Goal: Information Seeking & Learning: Learn about a topic

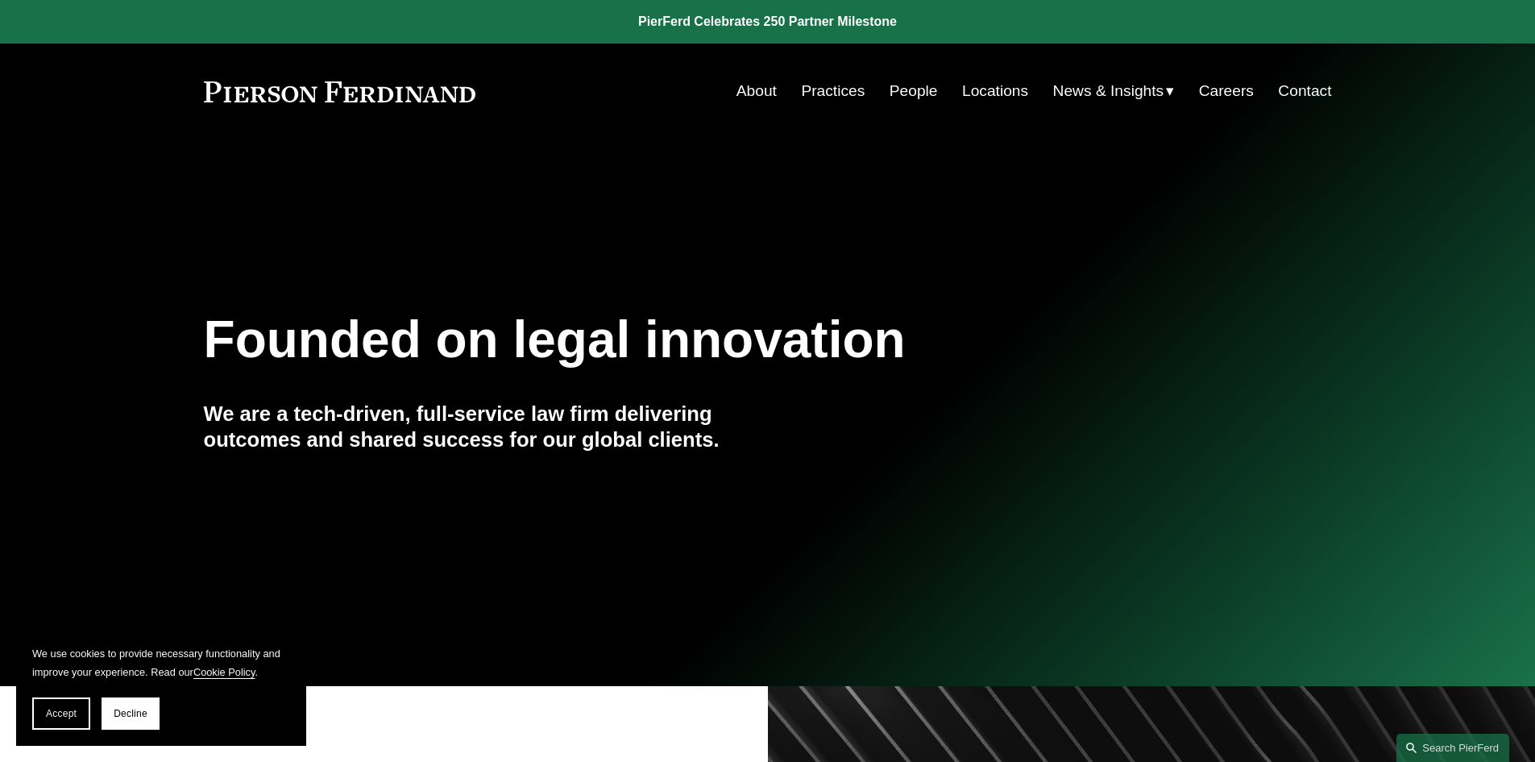
click at [752, 89] on link "About" at bounding box center [757, 91] width 40 height 31
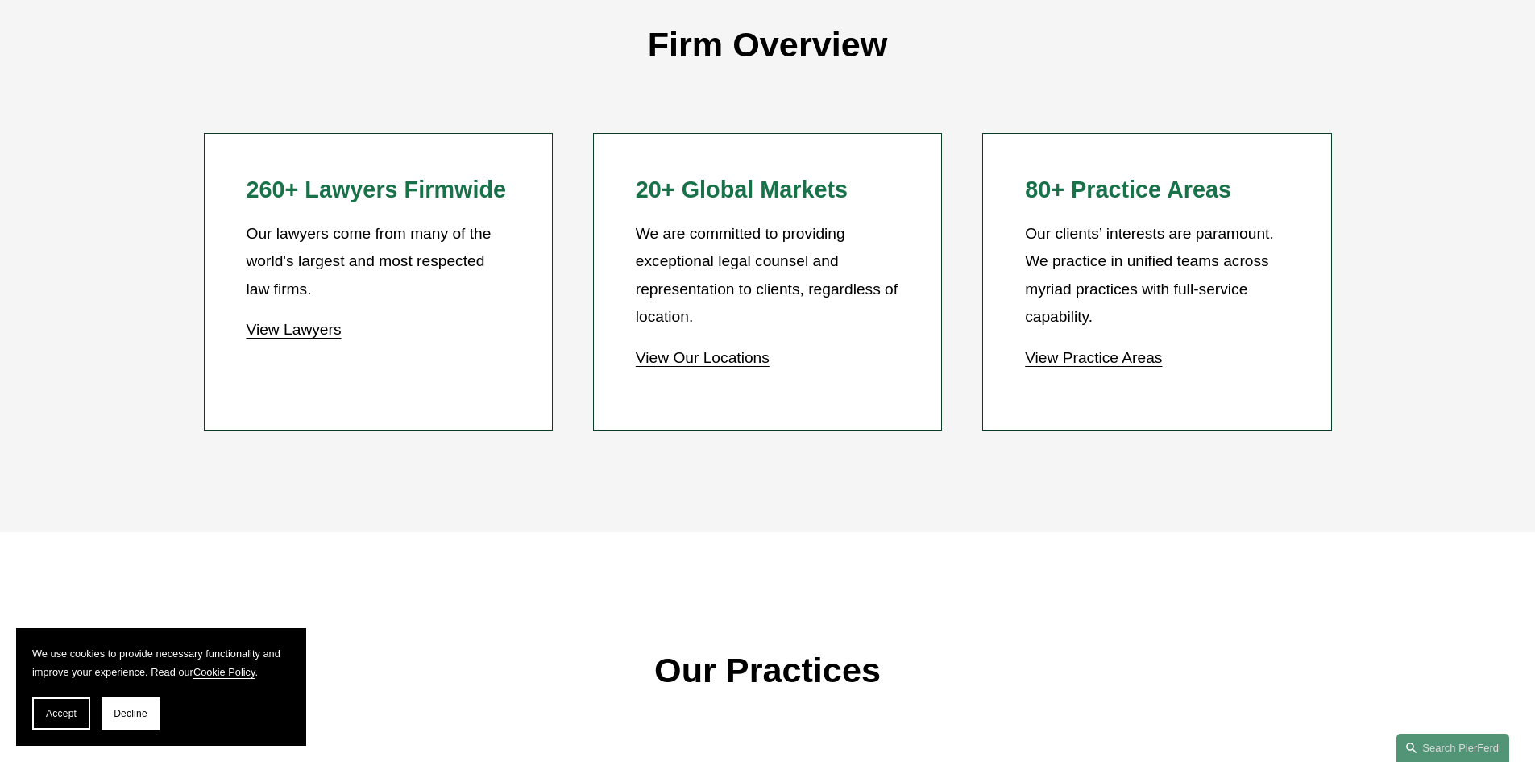
scroll to position [1499, 0]
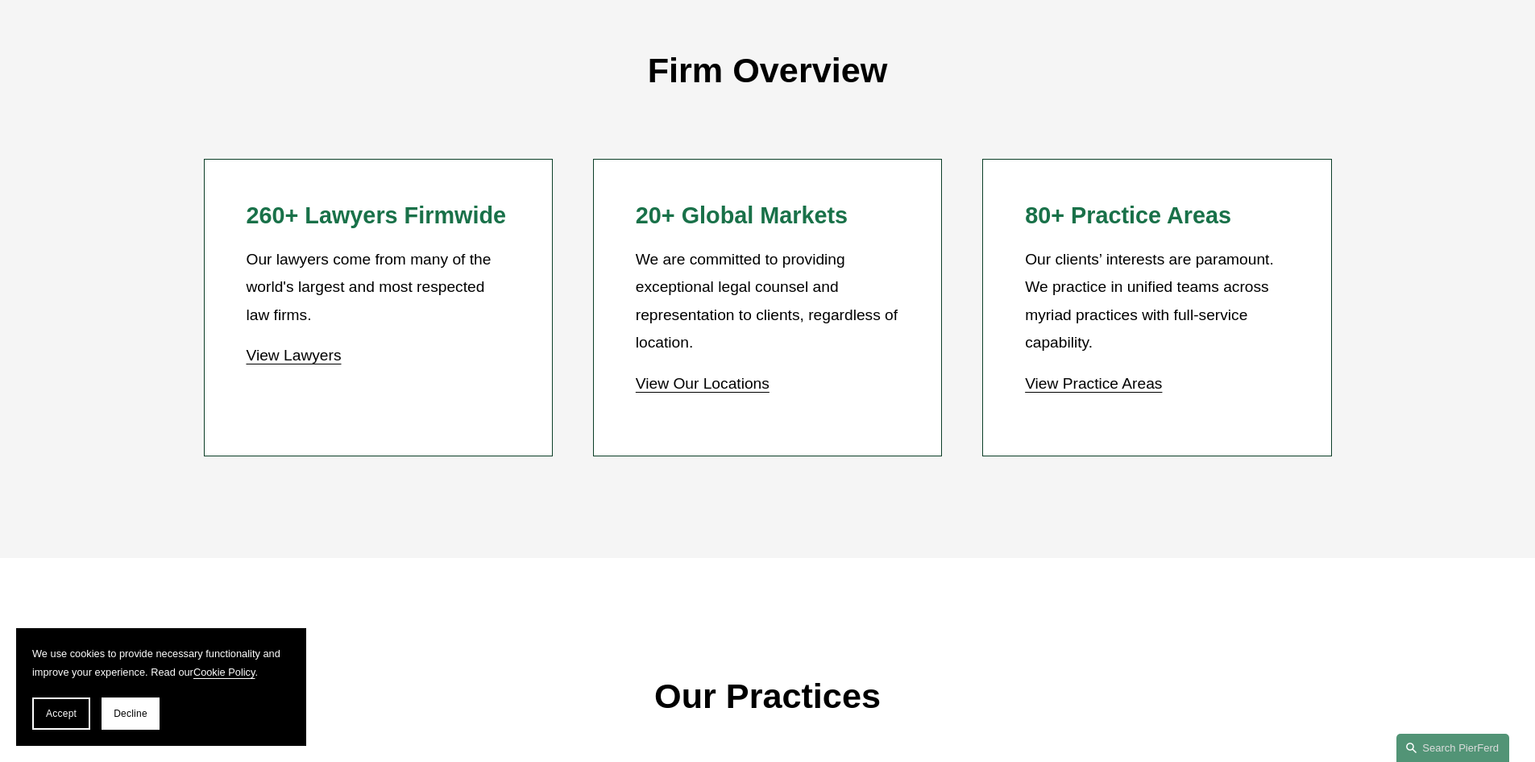
click at [276, 363] on link "View Lawyers" at bounding box center [293, 355] width 95 height 17
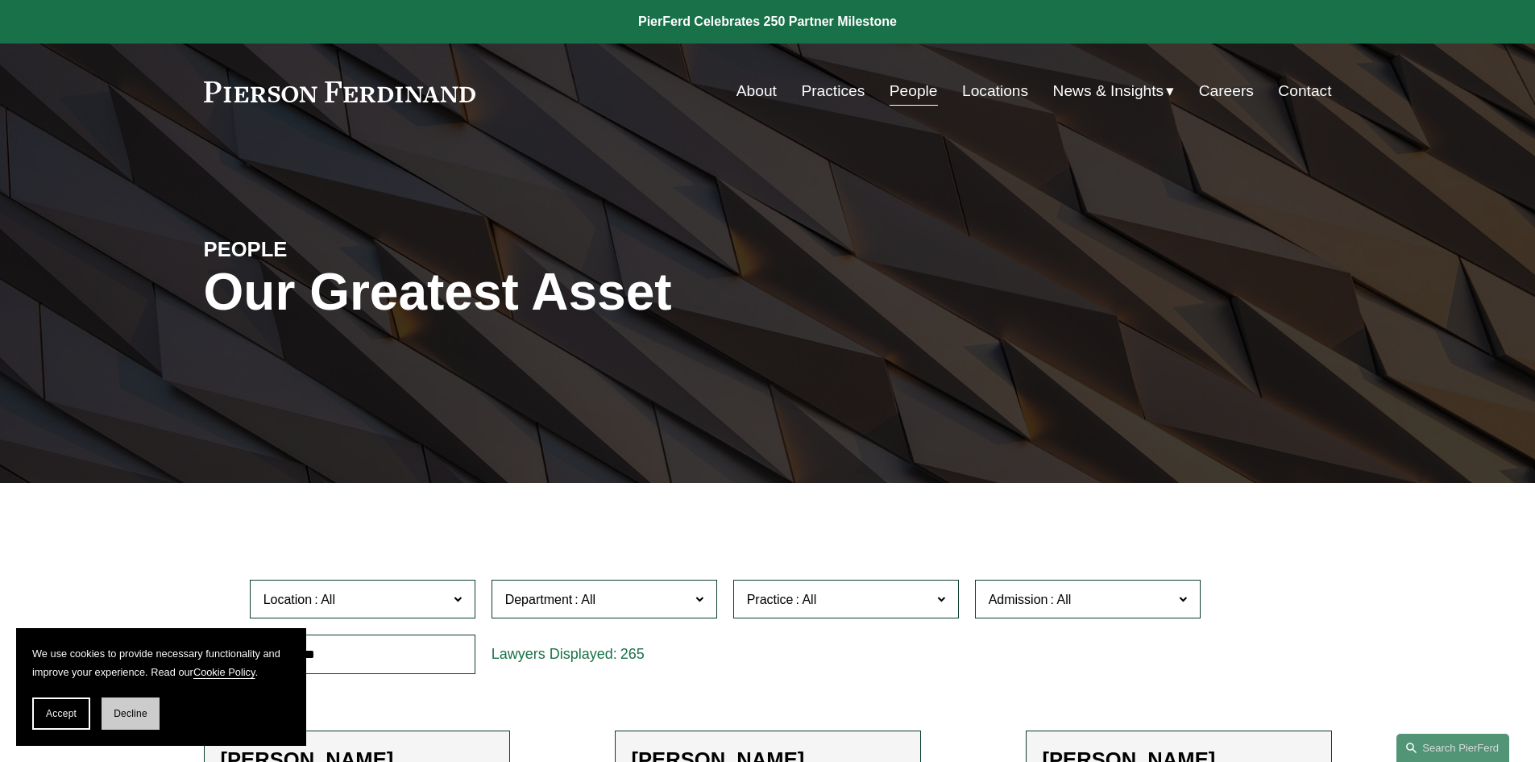
click at [137, 713] on span "Decline" at bounding box center [131, 713] width 34 height 11
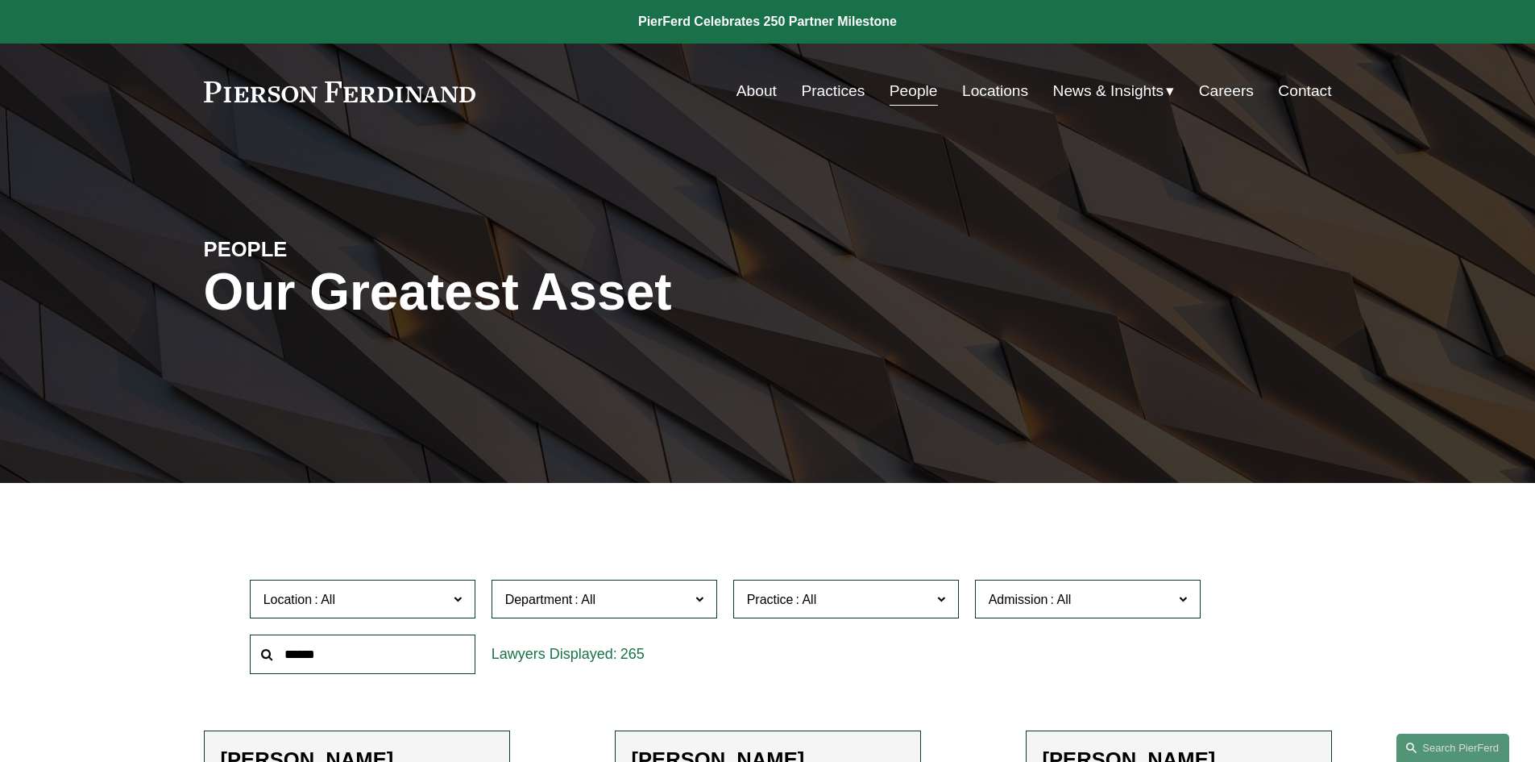
click at [432, 604] on span "Location" at bounding box center [356, 599] width 185 height 22
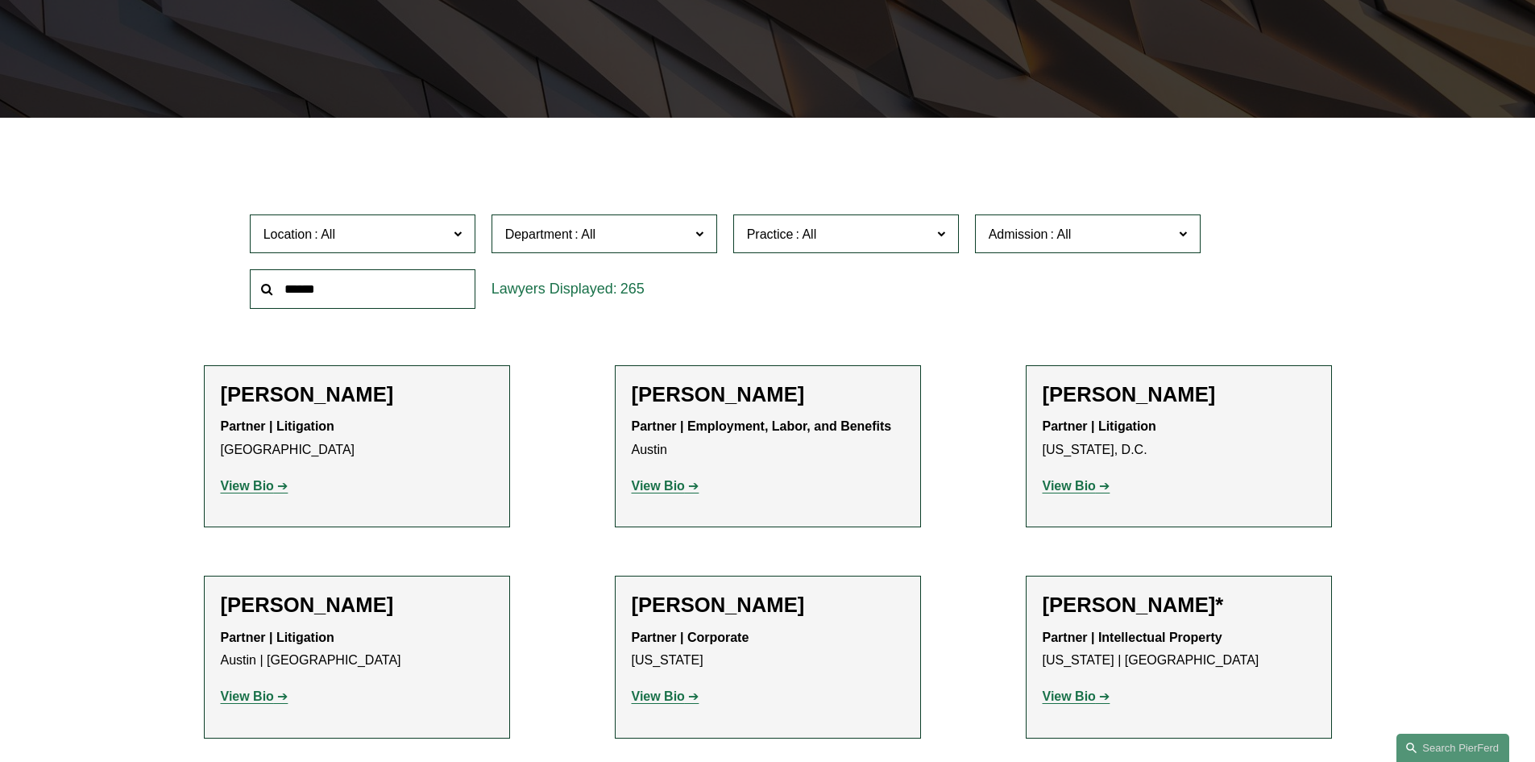
scroll to position [403, 0]
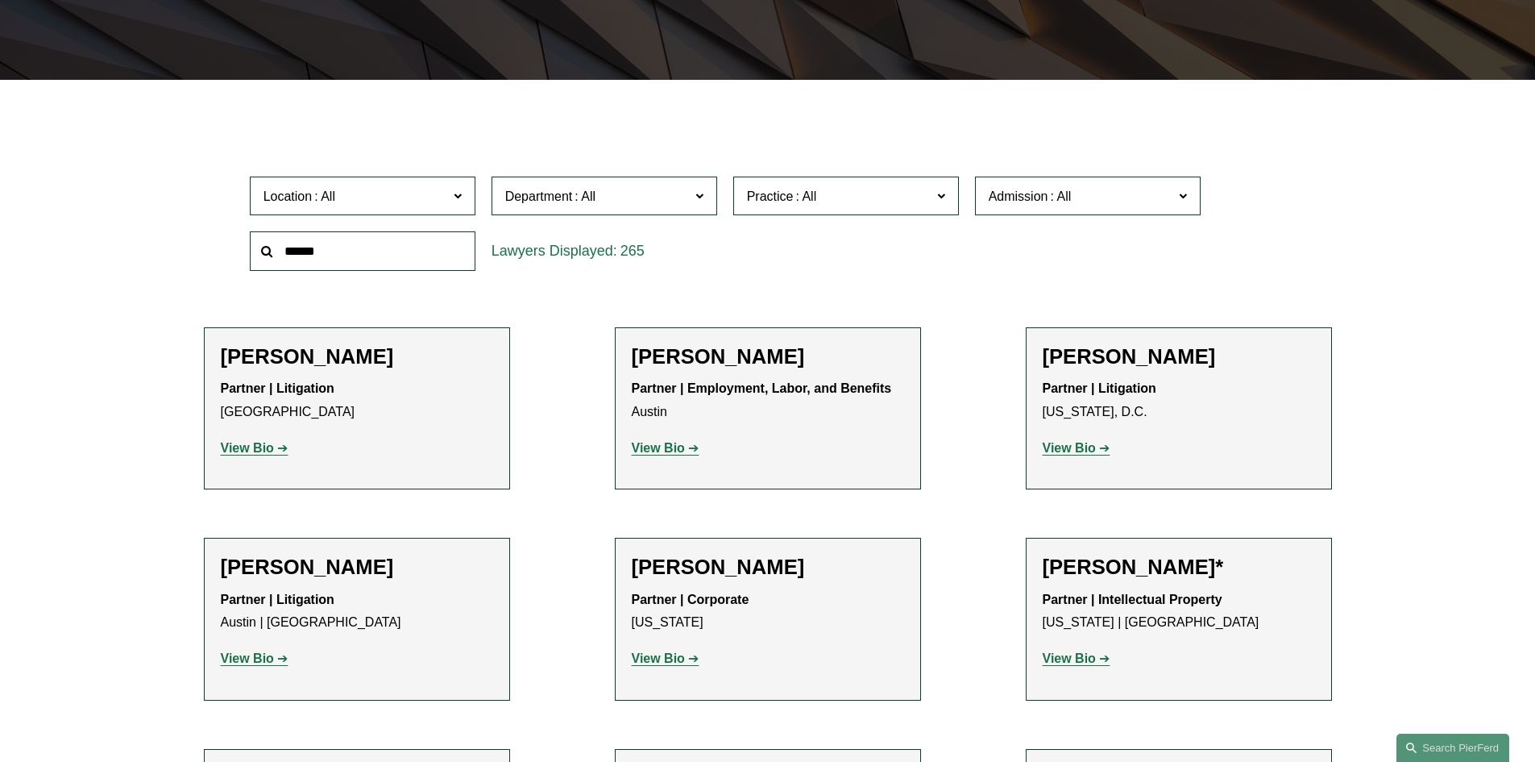
click at [912, 199] on span "Practice" at bounding box center [839, 196] width 185 height 22
click at [0, 0] on link "Real Estate" at bounding box center [0, 0] width 0 height 0
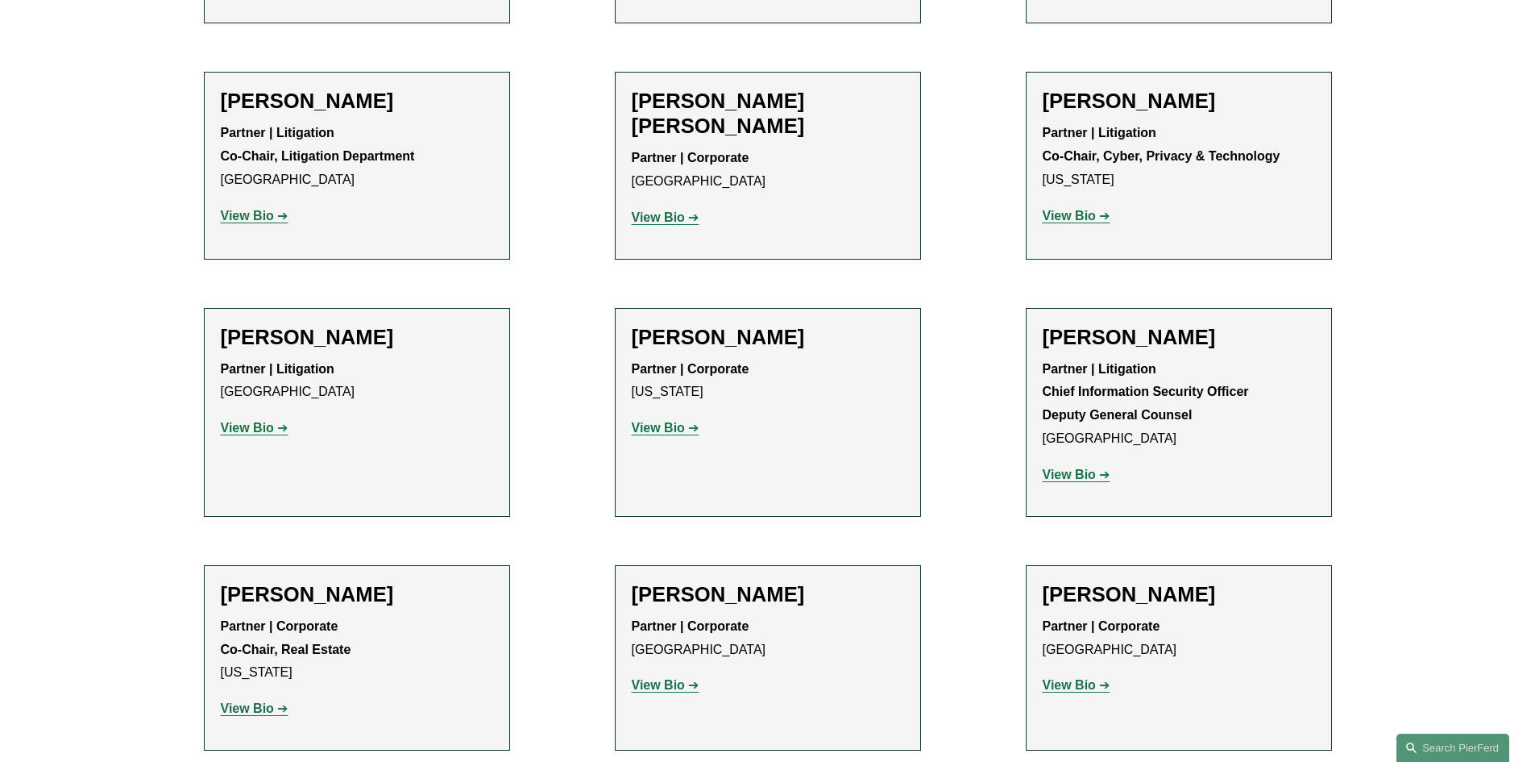
scroll to position [3304, 0]
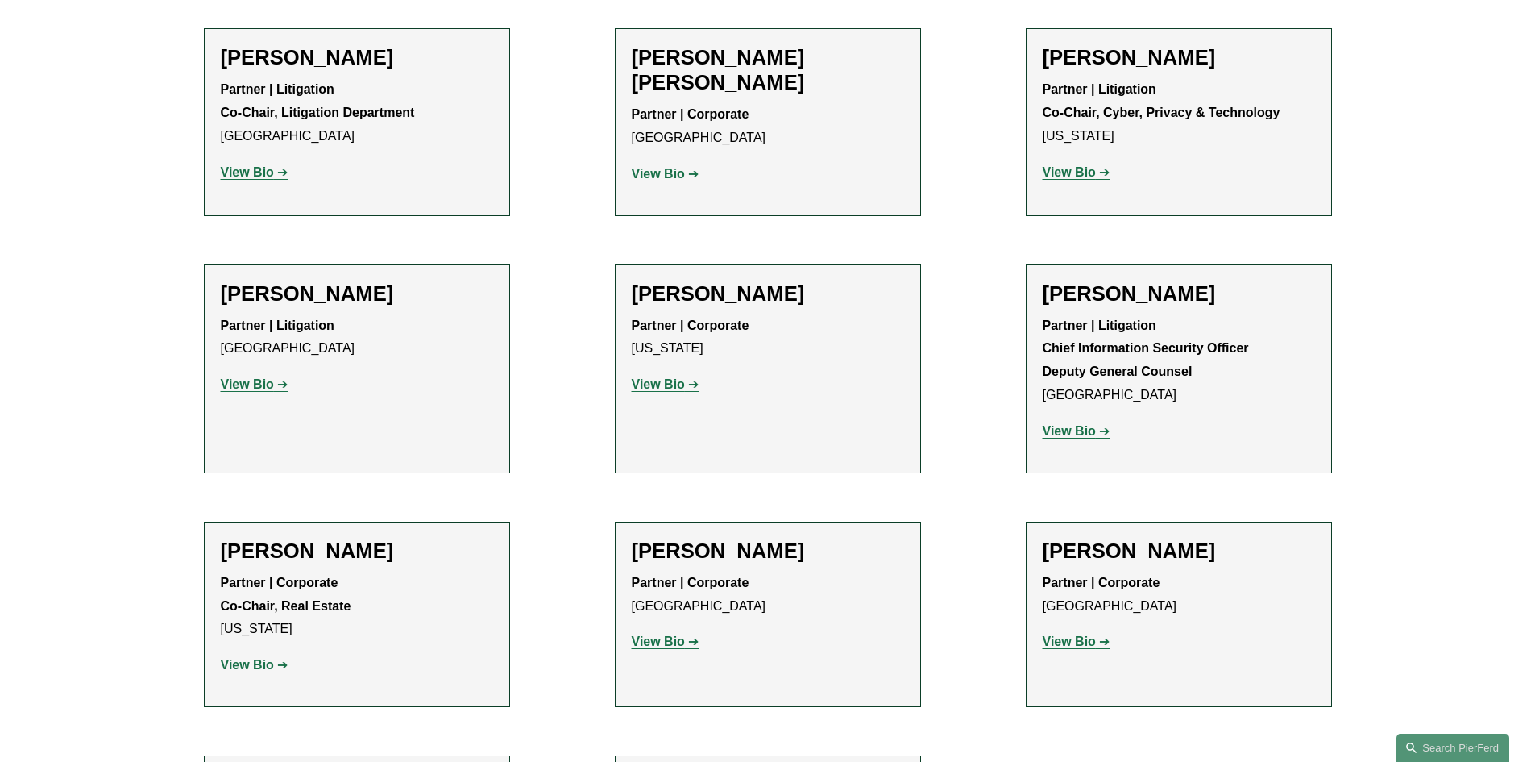
click at [247, 658] on strong "View Bio" at bounding box center [247, 665] width 53 height 14
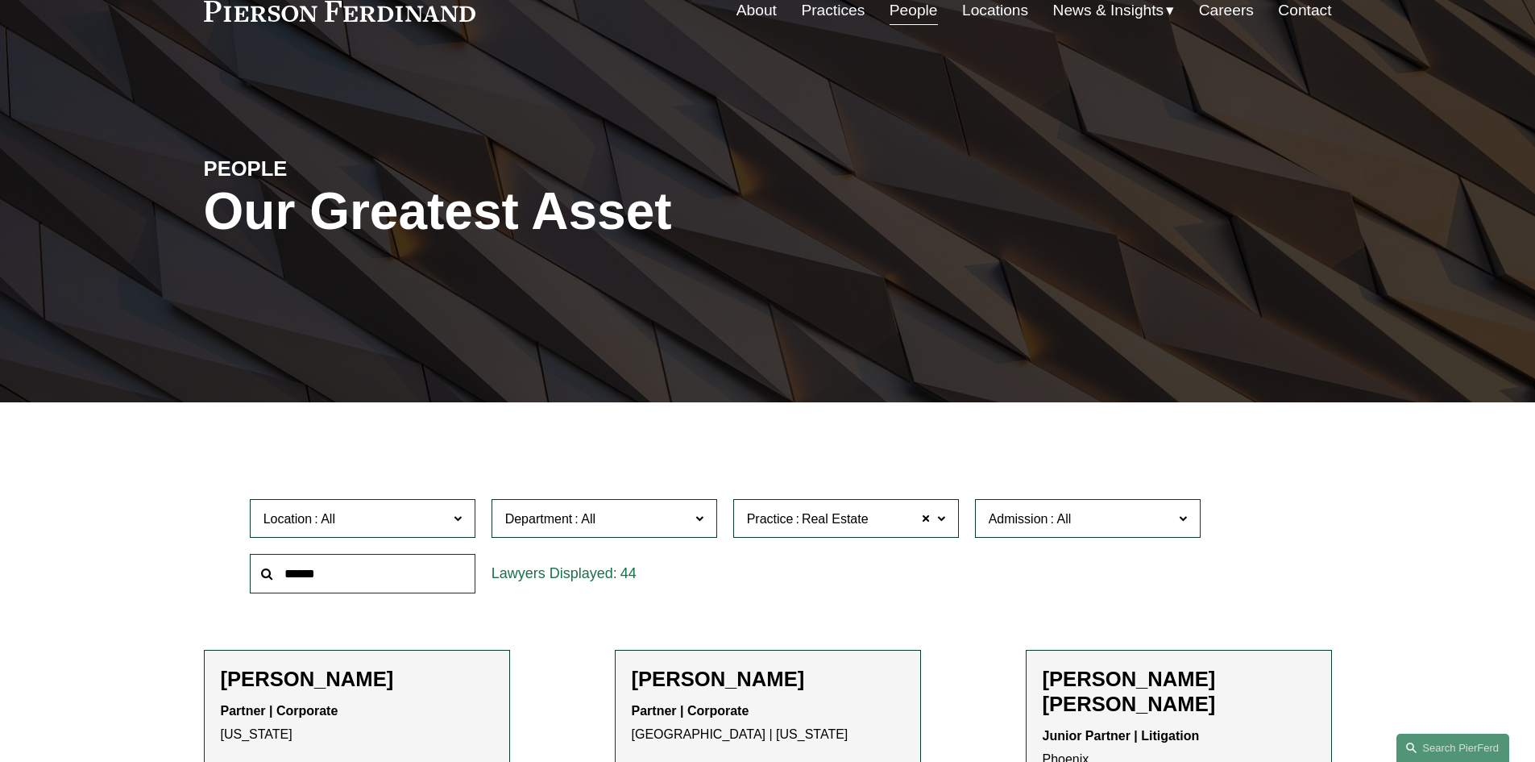
scroll to position [0, 0]
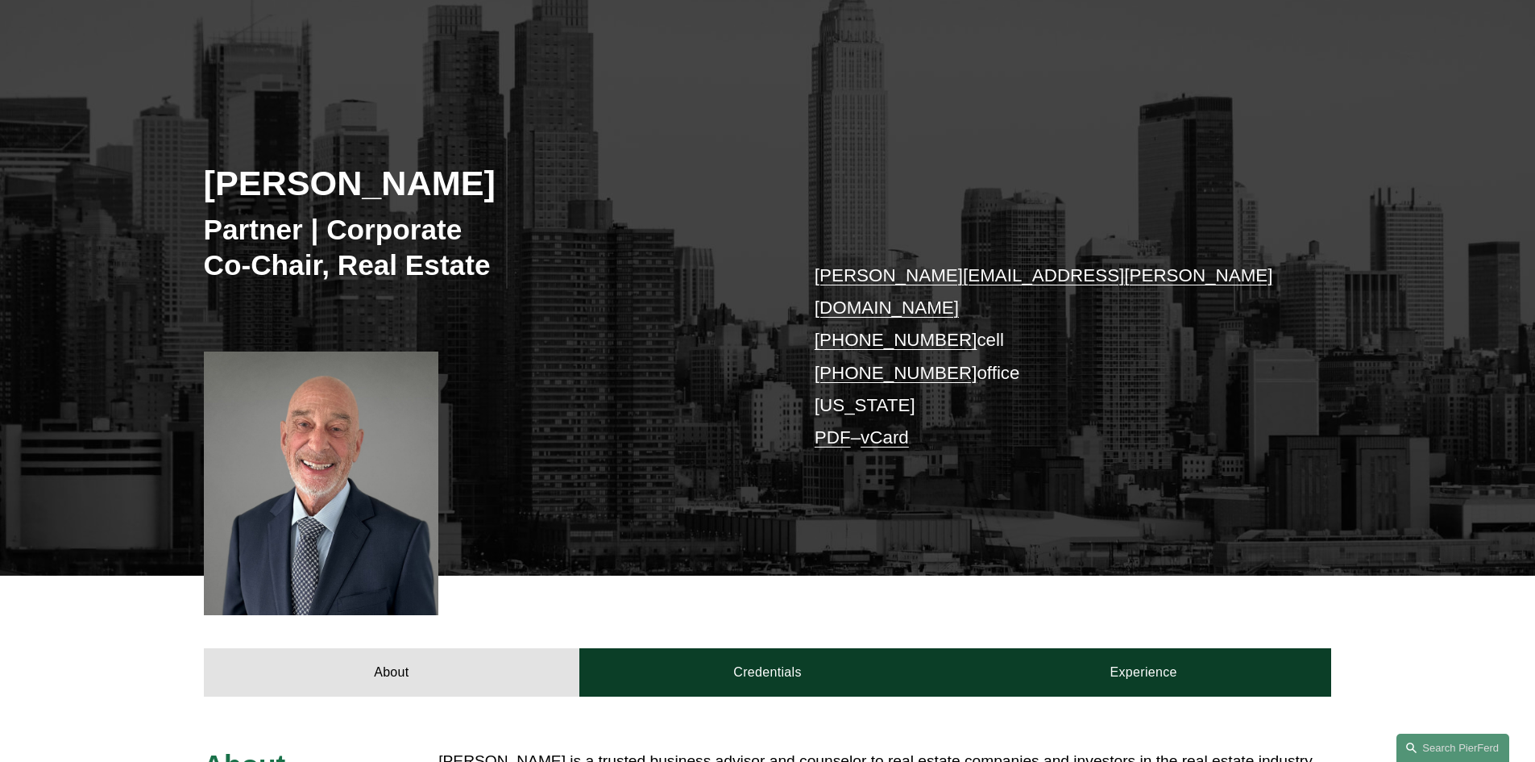
scroll to position [484, 0]
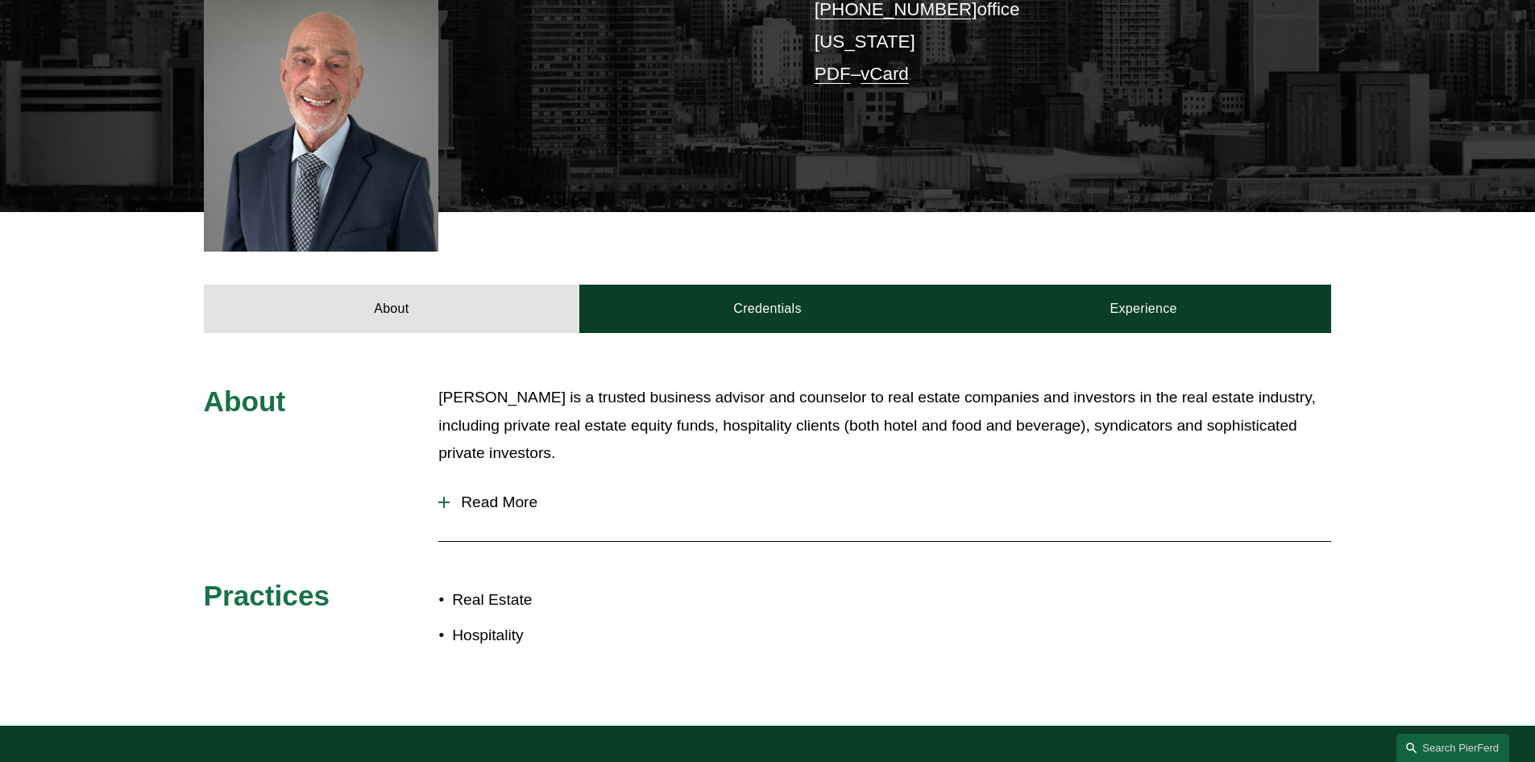
click at [444, 496] on div at bounding box center [444, 501] width 2 height 11
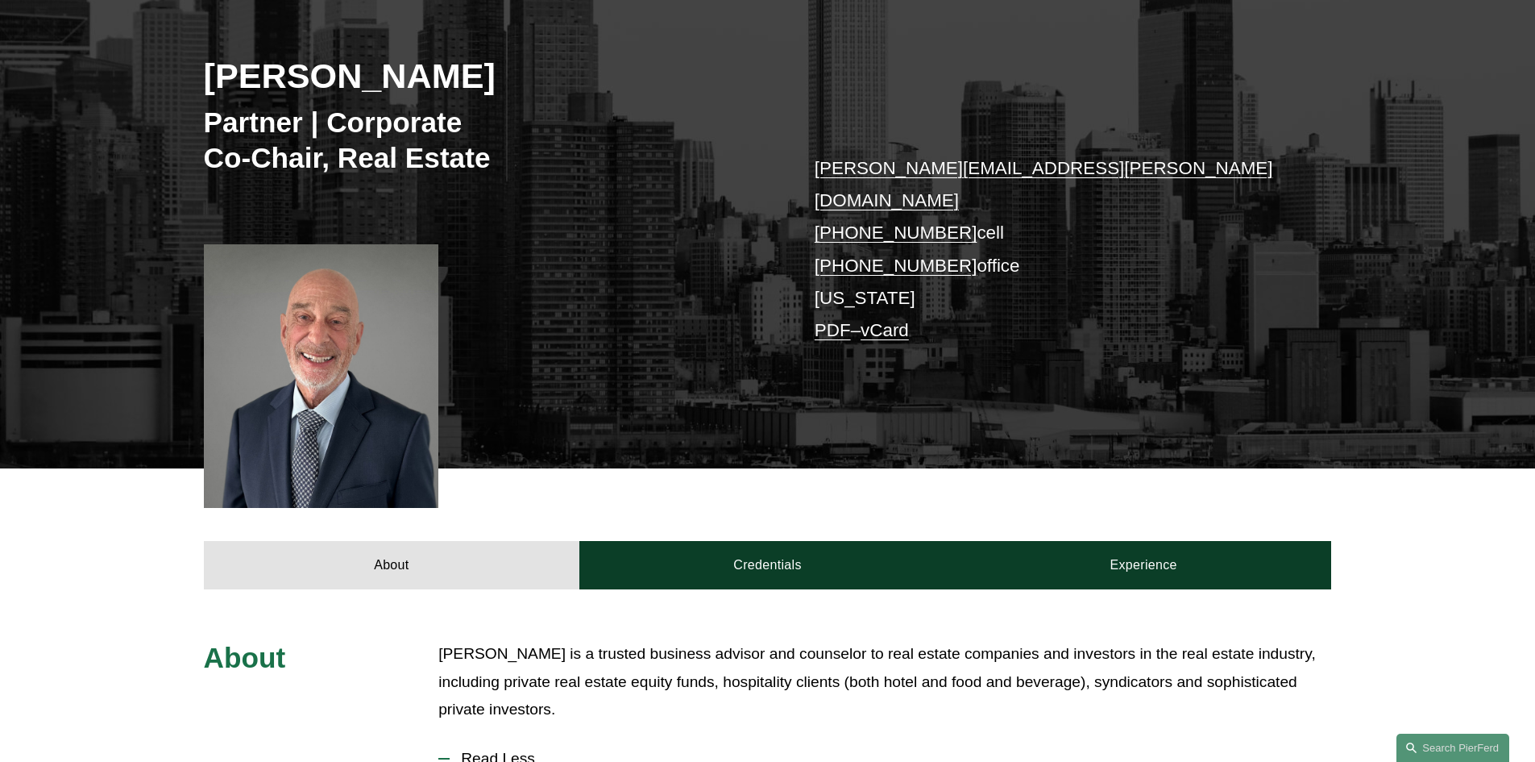
scroll to position [161, 0]
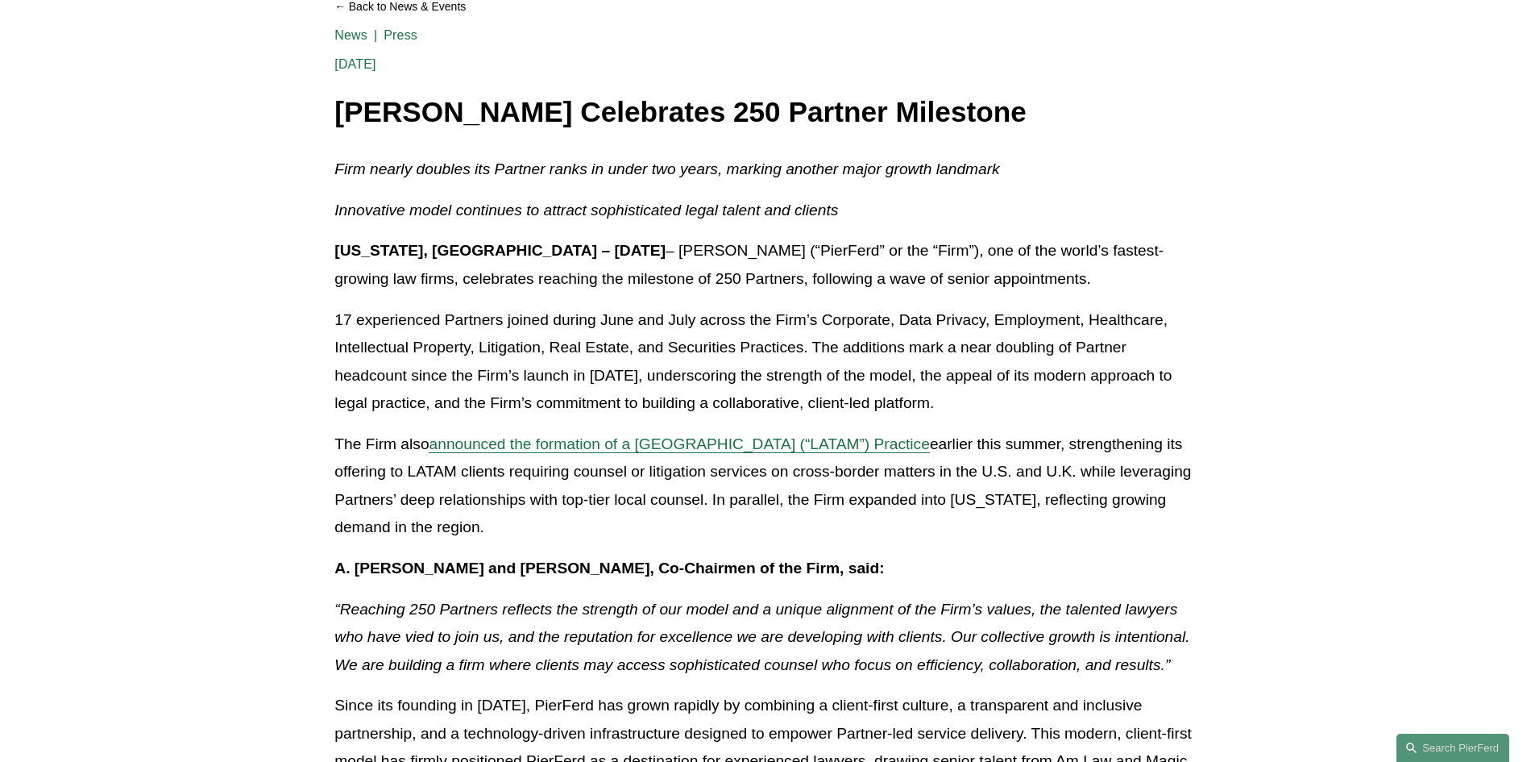
scroll to position [161, 0]
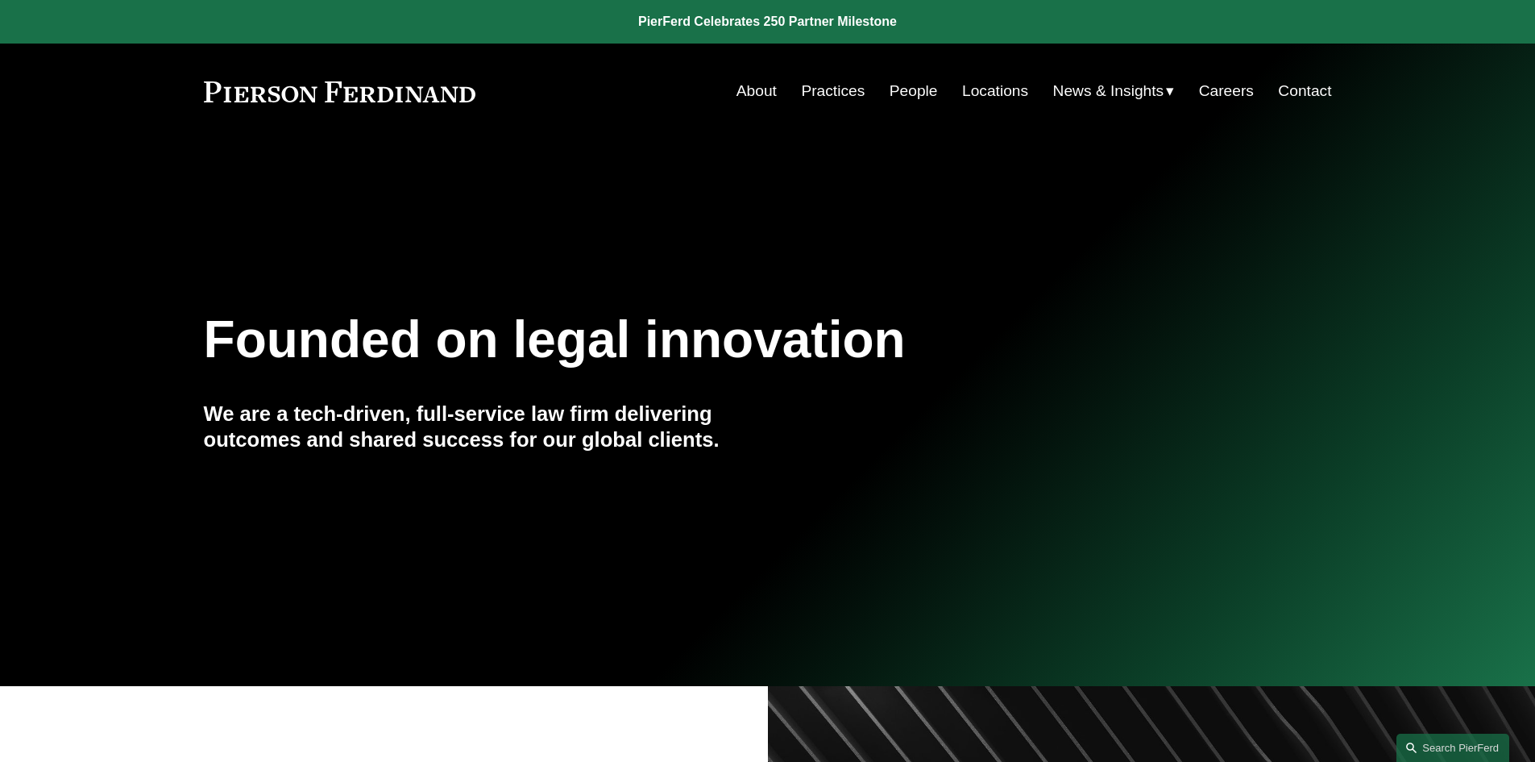
click at [1223, 92] on link "Careers" at bounding box center [1226, 91] width 55 height 31
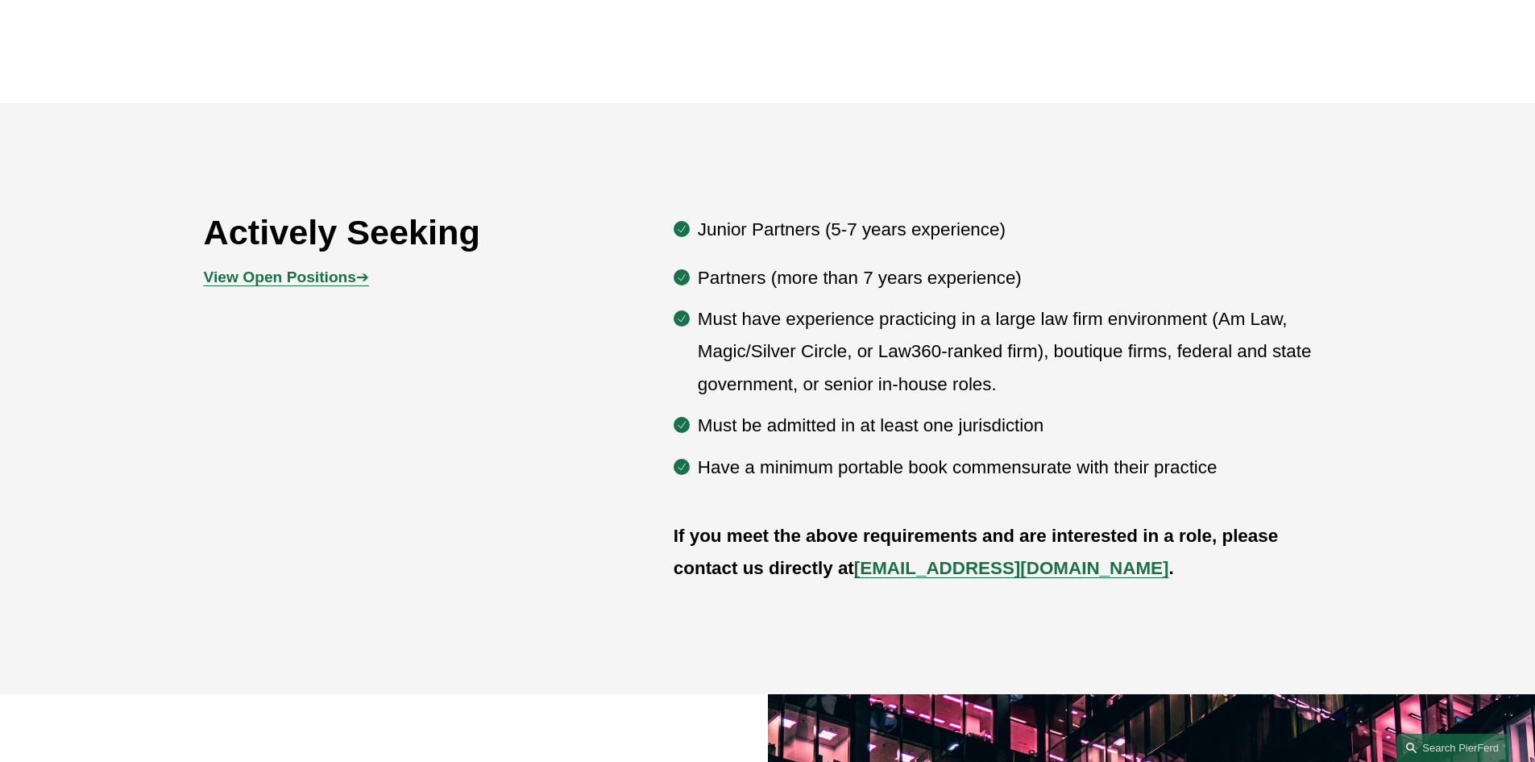
scroll to position [886, 0]
